Goal: Task Accomplishment & Management: Manage account settings

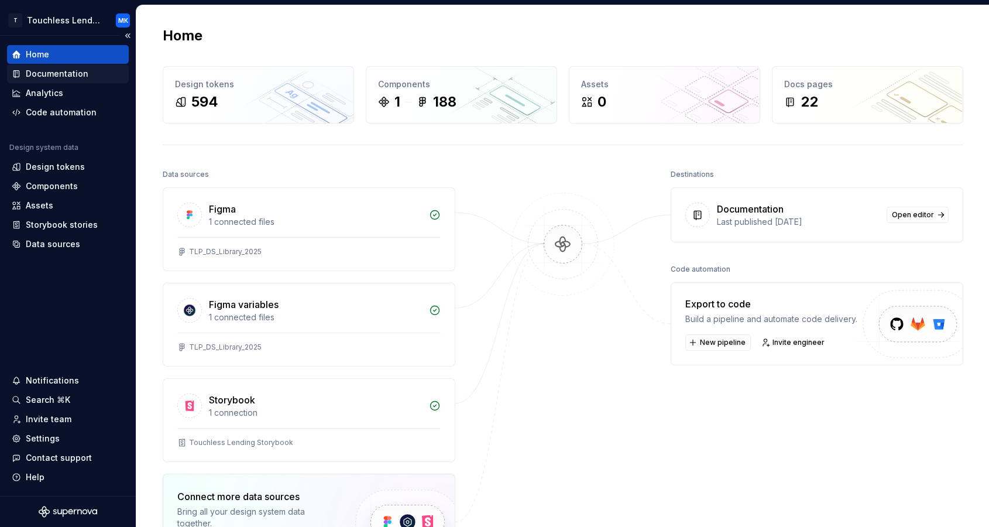
click at [60, 77] on div "Documentation" at bounding box center [57, 74] width 63 height 12
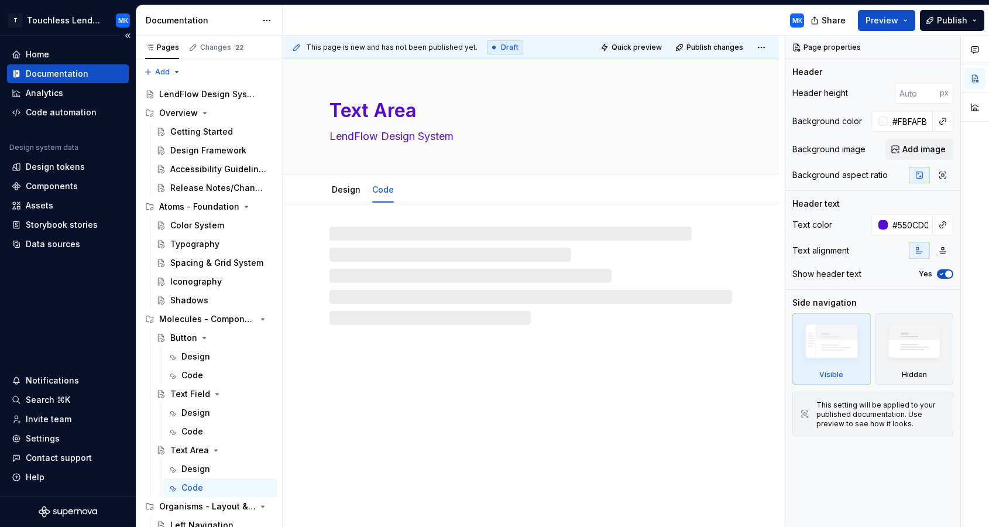
type textarea "*"
click at [56, 168] on div "Design tokens" at bounding box center [55, 167] width 59 height 12
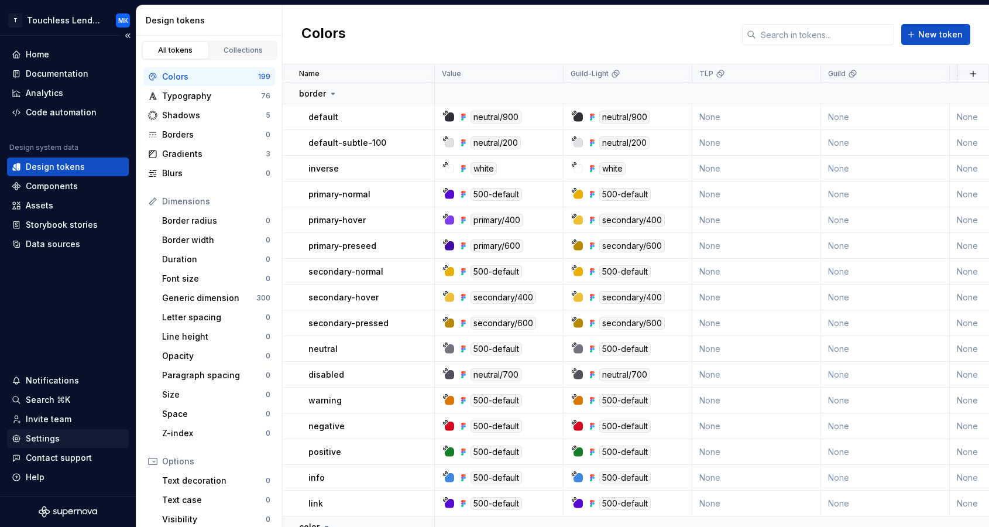
click at [50, 444] on div "Settings" at bounding box center [43, 438] width 34 height 12
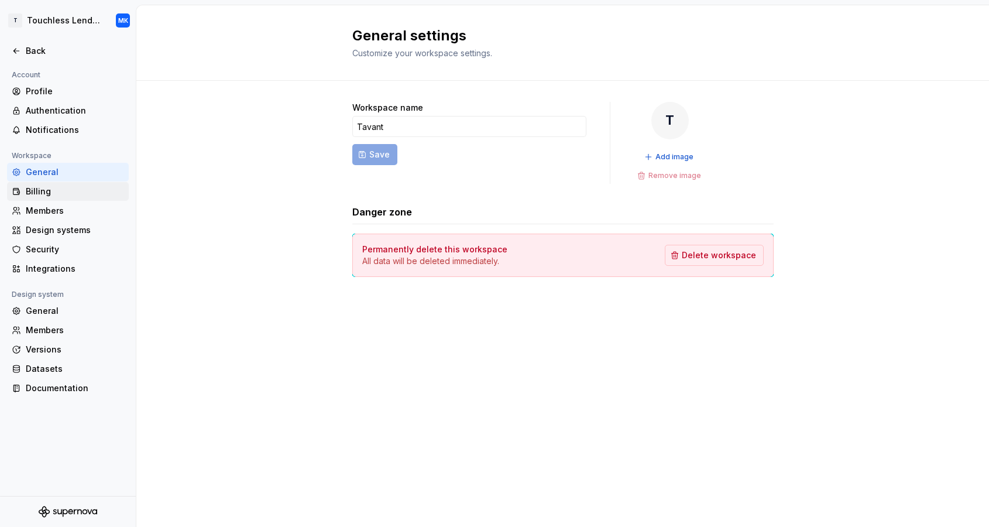
click at [45, 187] on div "Billing" at bounding box center [75, 191] width 98 height 12
